Goal: Task Accomplishment & Management: Use online tool/utility

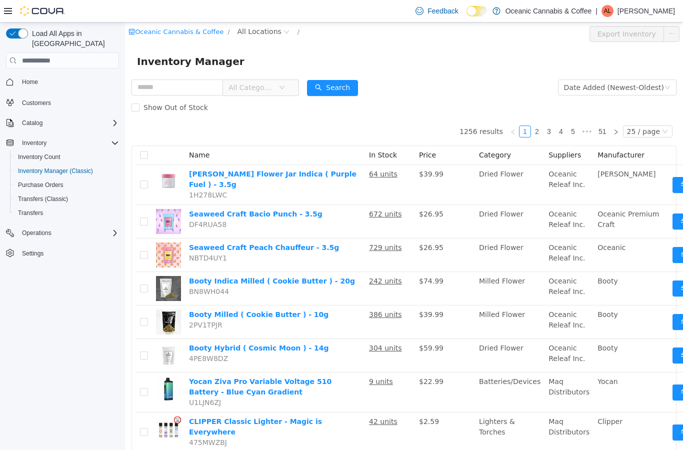
click at [272, 27] on span "All Locations" at bounding box center [259, 31] width 44 height 11
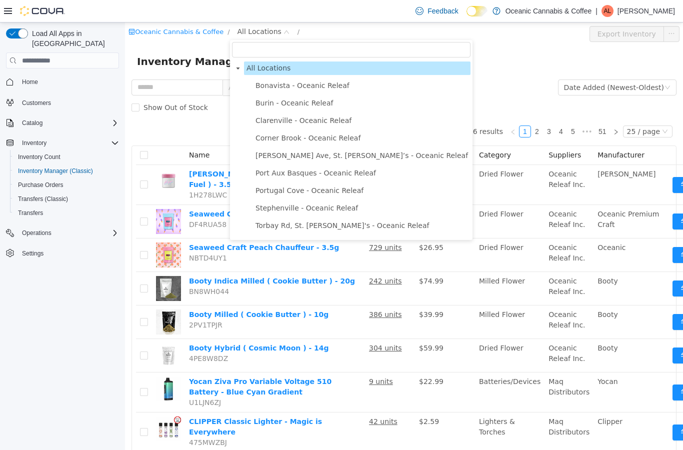
click at [321, 170] on span "Port Aux Basques - Oceanic Releaf" at bounding box center [315, 173] width 120 height 8
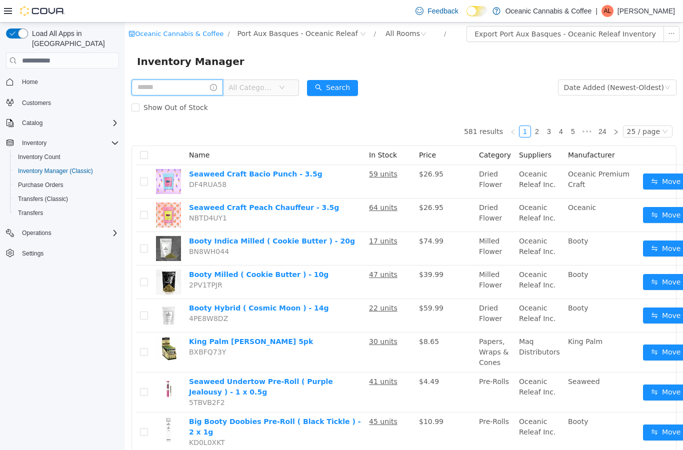
click at [194, 87] on input "text" at bounding box center [176, 87] width 91 height 16
type input "**********"
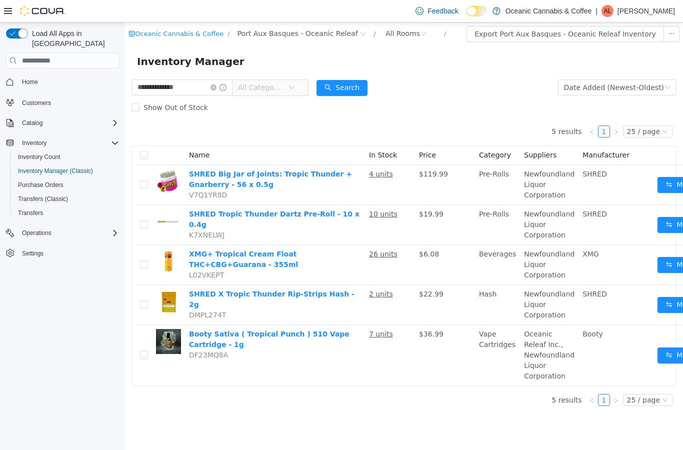
click at [502, 94] on form "**********" at bounding box center [403, 97] width 545 height 40
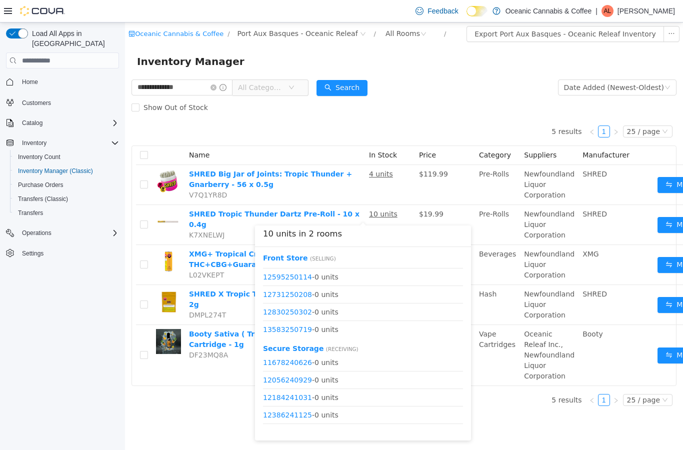
scroll to position [65, 0]
click at [657, 223] on button "Move" at bounding box center [680, 225] width 46 height 16
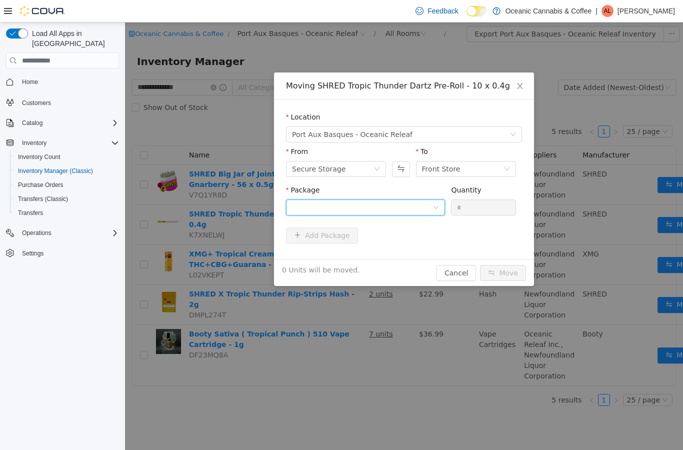
click at [427, 206] on div at bounding box center [362, 207] width 140 height 15
click at [435, 206] on icon "icon: down" at bounding box center [436, 207] width 6 height 6
click at [435, 205] on icon "icon: down" at bounding box center [436, 207] width 6 height 6
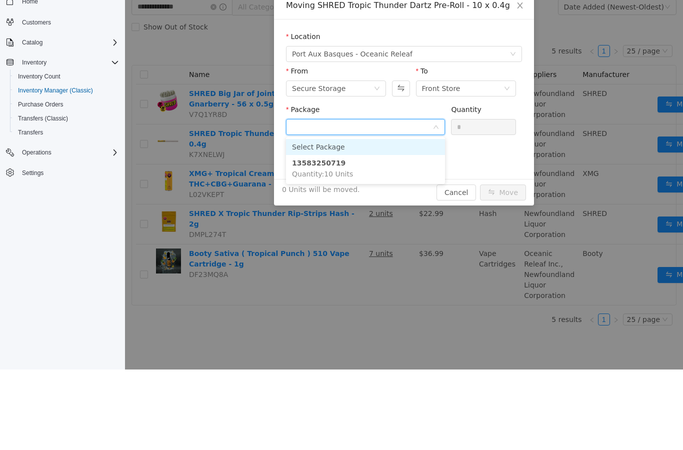
click at [396, 167] on li "13583250719 Quantity : 10 Units" at bounding box center [365, 168] width 159 height 27
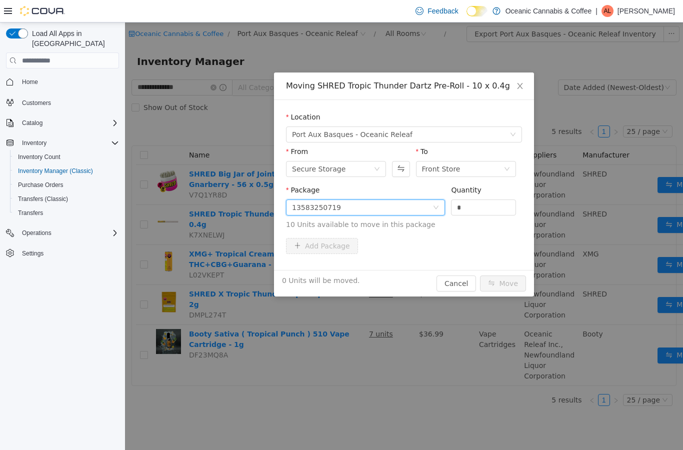
click at [483, 206] on input "*" at bounding box center [483, 207] width 64 height 15
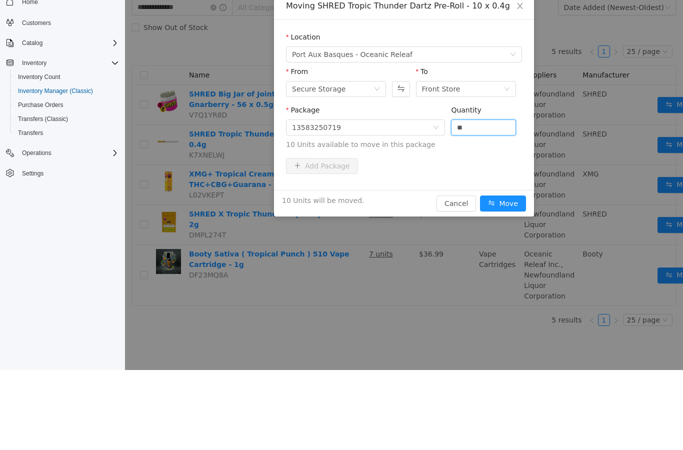
type input "**"
click at [512, 192] on div "10 Units will be moved. Cancel Move" at bounding box center [404, 203] width 260 height 26
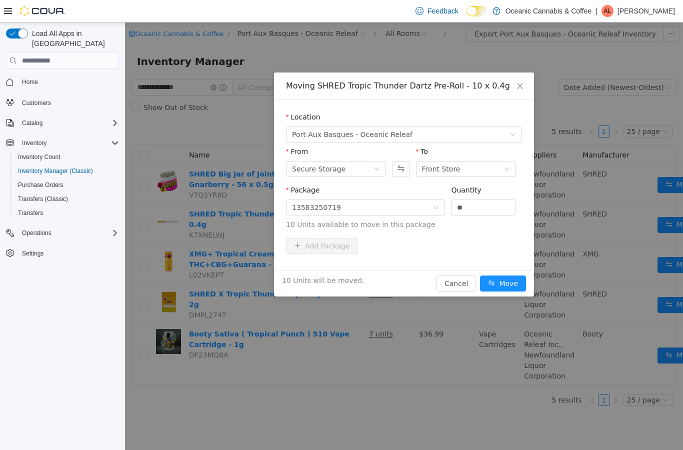
click at [507, 283] on button "Move" at bounding box center [503, 283] width 46 height 16
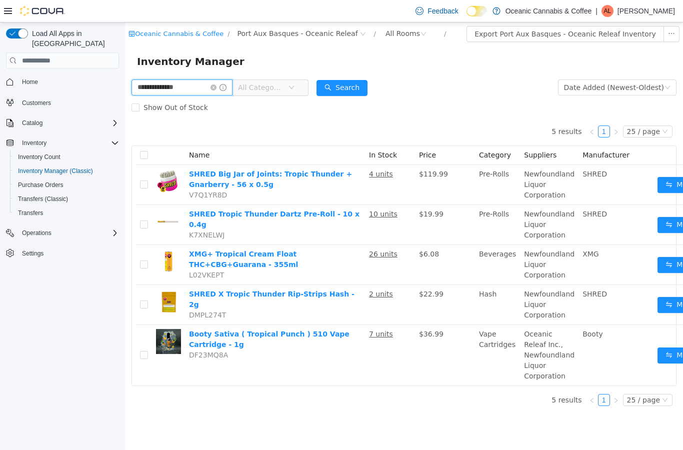
click at [232, 82] on input "**********" at bounding box center [181, 87] width 101 height 16
click at [232, 83] on input "**********" at bounding box center [181, 87] width 101 height 16
click at [216, 88] on icon "icon: close-circle" at bounding box center [213, 87] width 6 height 6
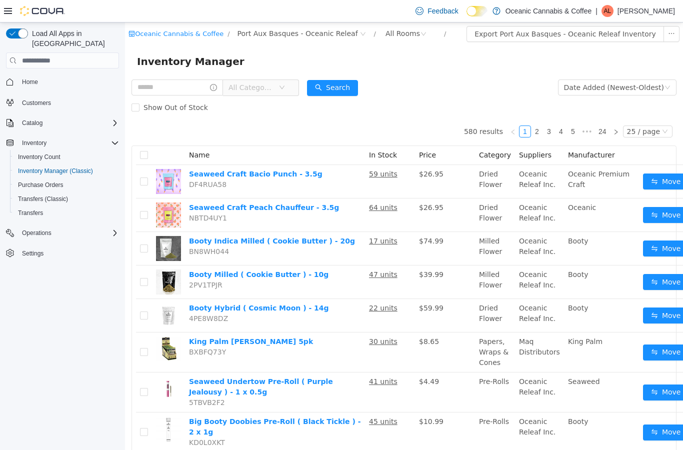
click at [274, 86] on span "All Categories" at bounding box center [250, 87] width 45 height 10
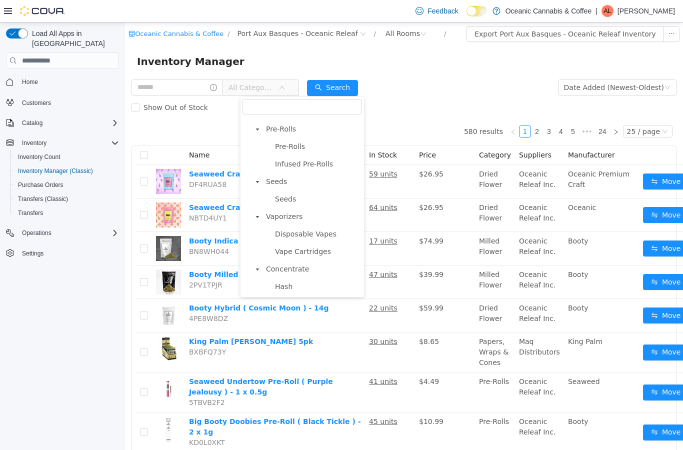
scroll to position [82, 0]
click at [320, 237] on span "Disposable Vapes" at bounding box center [305, 235] width 61 height 8
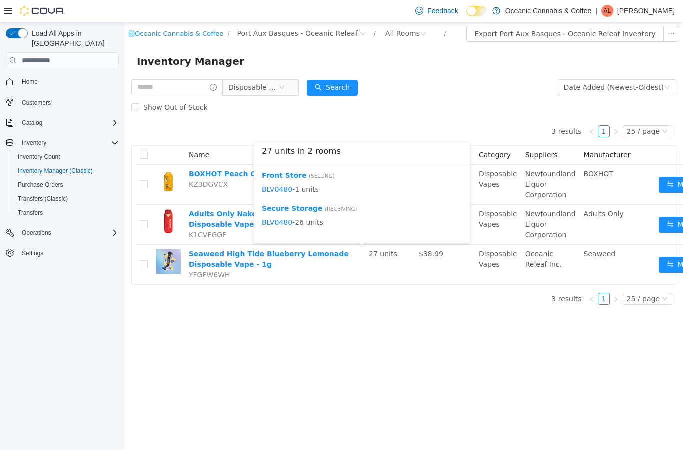
click at [659, 262] on button "Move" at bounding box center [682, 265] width 46 height 16
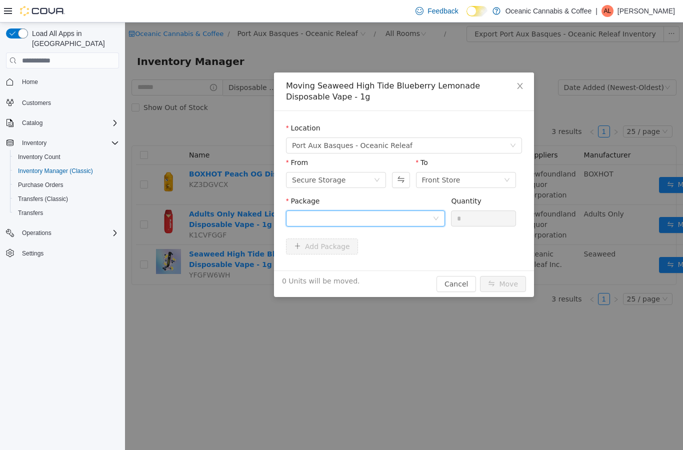
click at [399, 212] on div at bounding box center [362, 218] width 140 height 15
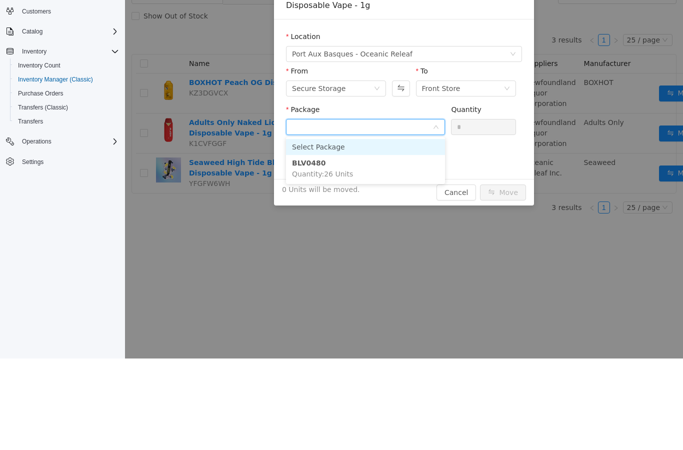
click at [383, 173] on li "BLV0480 Quantity : 26 Units" at bounding box center [365, 168] width 159 height 27
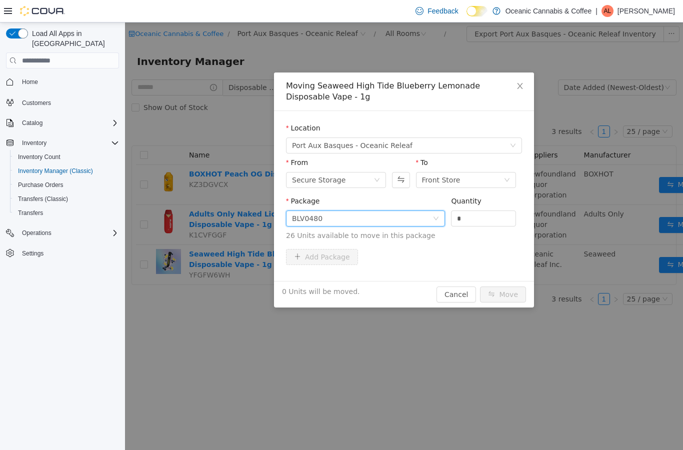
click at [489, 216] on input "*" at bounding box center [483, 218] width 64 height 15
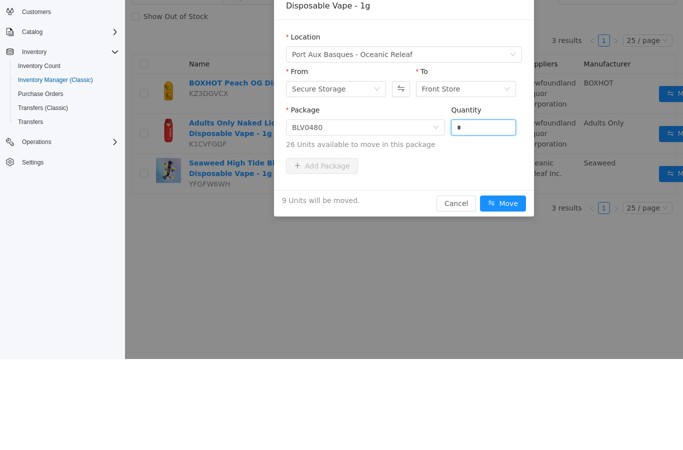
type input "*"
click at [509, 197] on button "Move" at bounding box center [503, 203] width 46 height 16
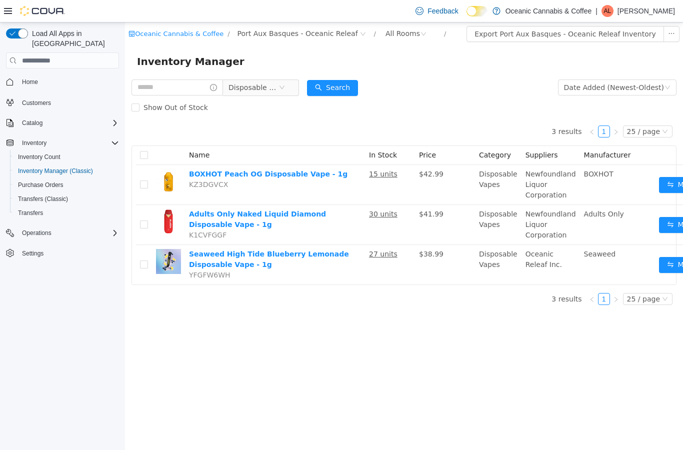
click at [369, 169] on td "15 units" at bounding box center [390, 185] width 50 height 40
click at [659, 222] on button "Move" at bounding box center [682, 225] width 46 height 16
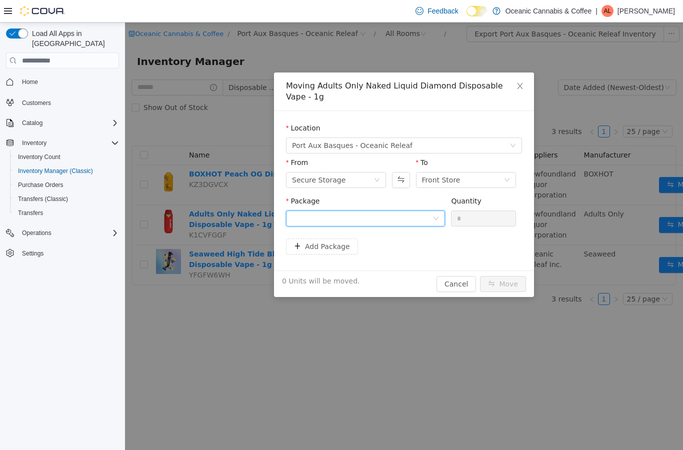
click at [428, 214] on div at bounding box center [362, 218] width 140 height 15
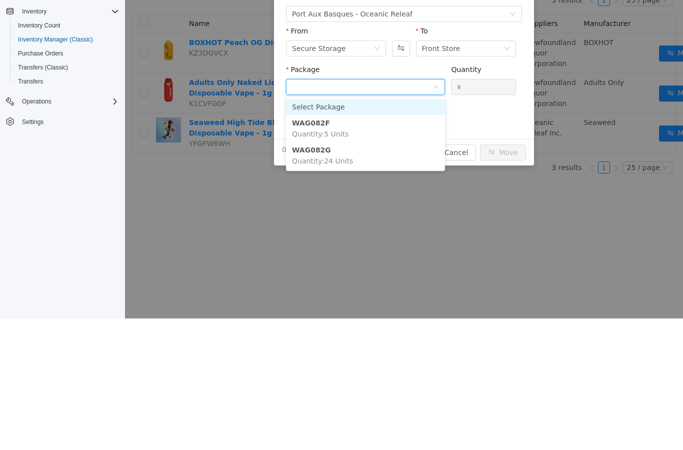
click at [359, 132] on li "WAG082F Quantity : 5 Units" at bounding box center [365, 128] width 159 height 27
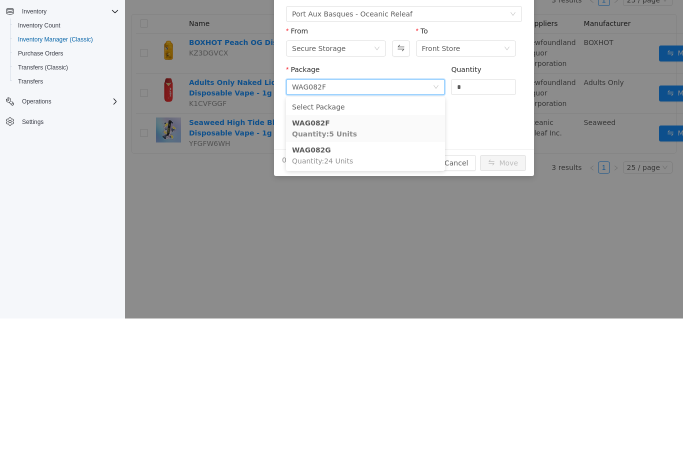
scroll to position [40, 0]
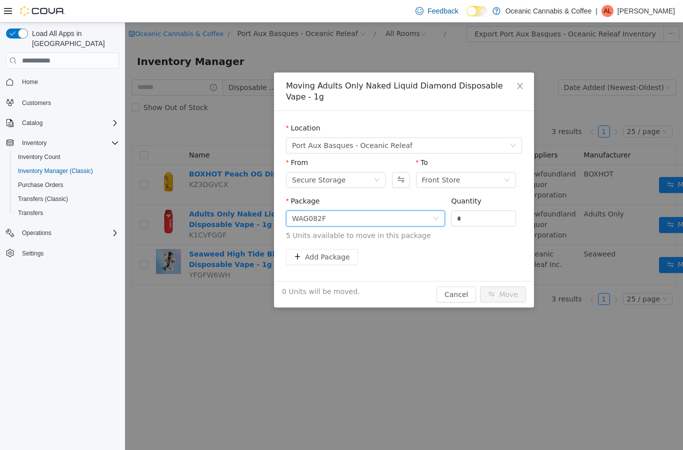
click at [485, 219] on input "*" at bounding box center [483, 218] width 64 height 15
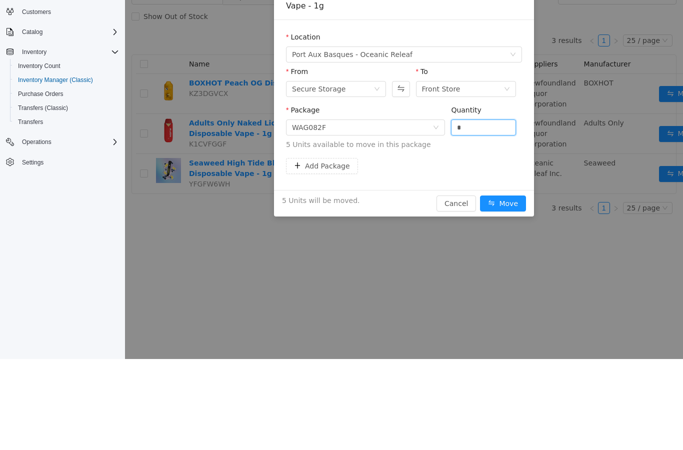
type input "*"
click at [499, 207] on button "Move" at bounding box center [503, 203] width 46 height 16
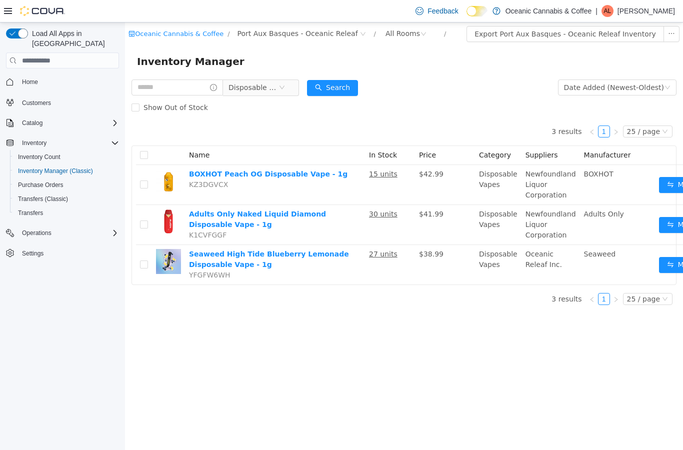
click at [291, 80] on span "Disposable Vapes" at bounding box center [256, 87] width 68 height 16
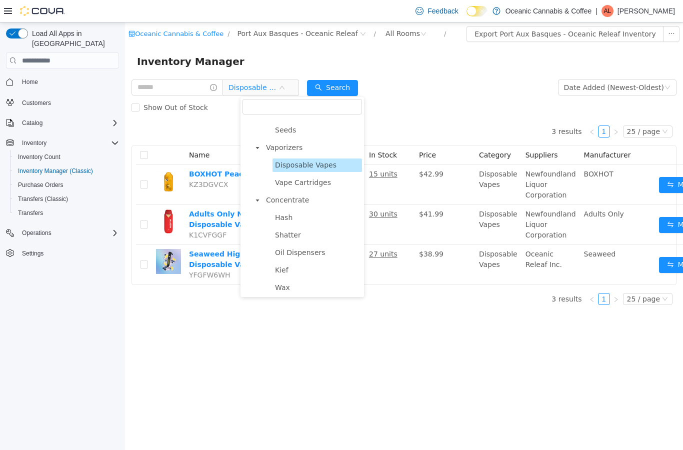
scroll to position [151, 0]
click at [306, 182] on span "Vape Cartridges" at bounding box center [303, 183] width 56 height 8
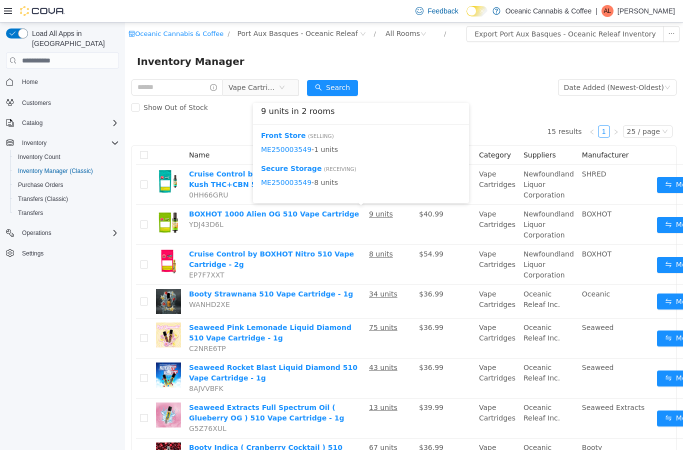
click at [657, 231] on button "Move" at bounding box center [680, 225] width 46 height 16
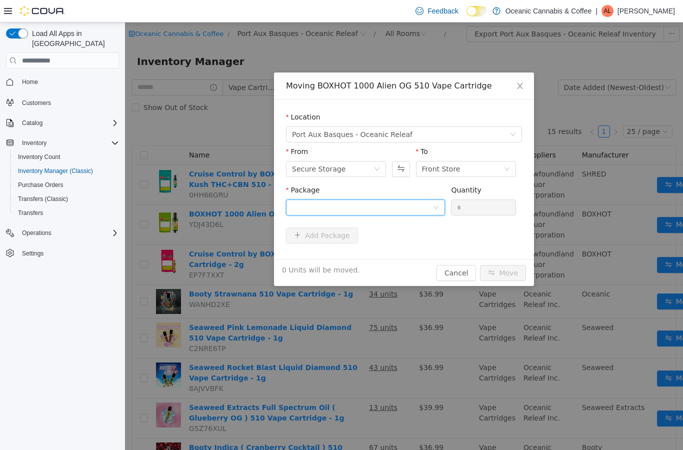
click at [429, 212] on div at bounding box center [362, 207] width 140 height 15
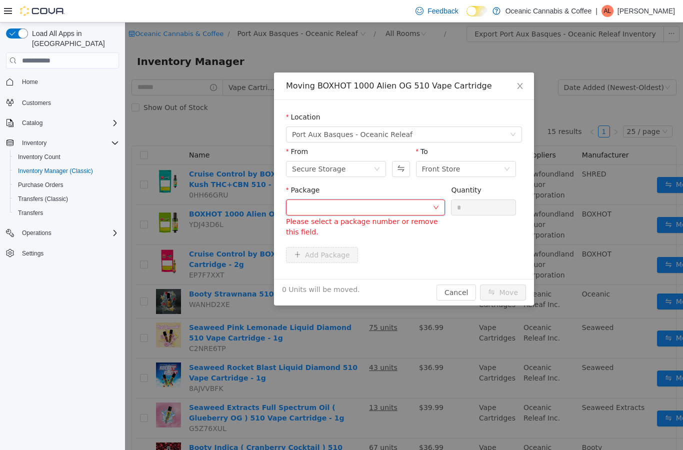
click at [430, 207] on div at bounding box center [362, 207] width 140 height 15
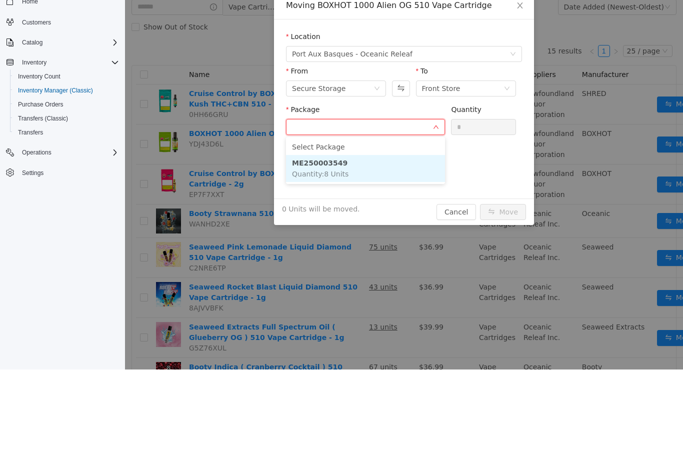
click at [378, 169] on li "ME250003549 Quantity : 8 Units" at bounding box center [365, 168] width 159 height 27
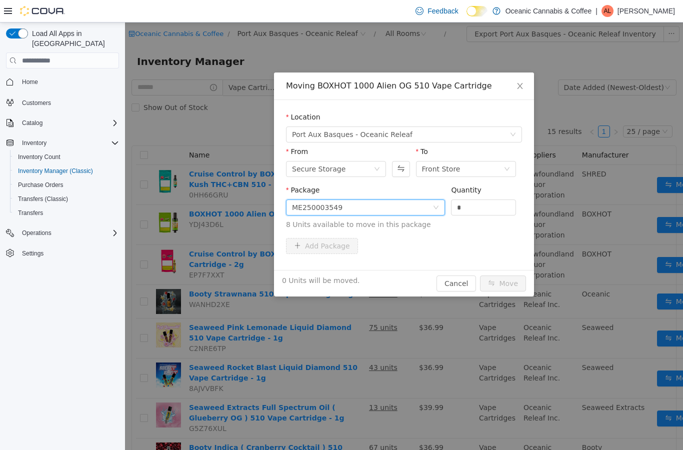
click at [476, 207] on input "*" at bounding box center [483, 207] width 64 height 15
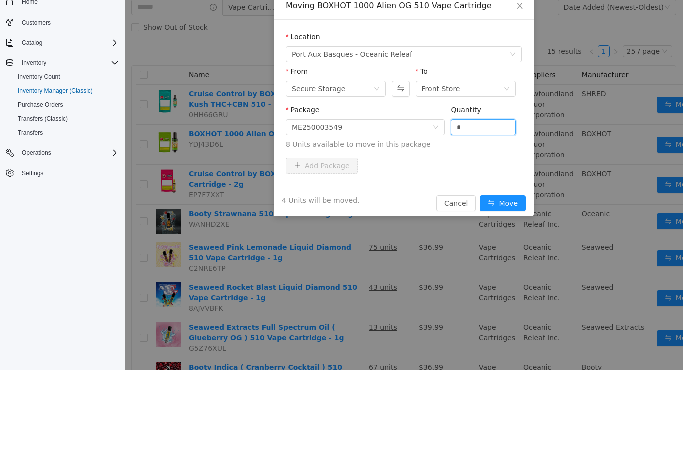
type input "*"
click at [509, 204] on button "Move" at bounding box center [503, 203] width 46 height 16
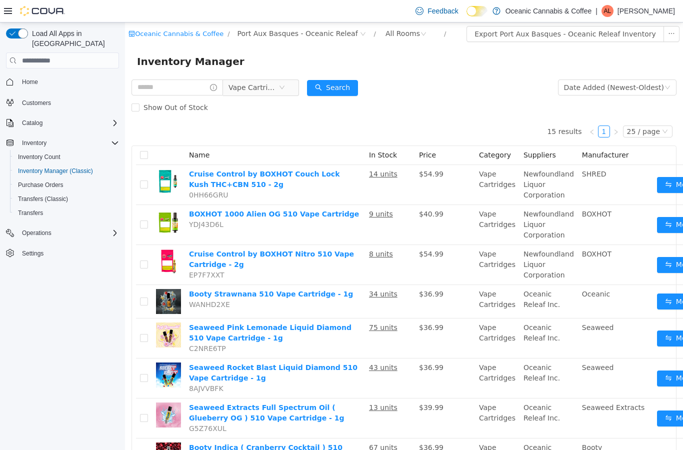
scroll to position [0, 0]
click at [365, 374] on td "43 units" at bounding box center [390, 378] width 50 height 40
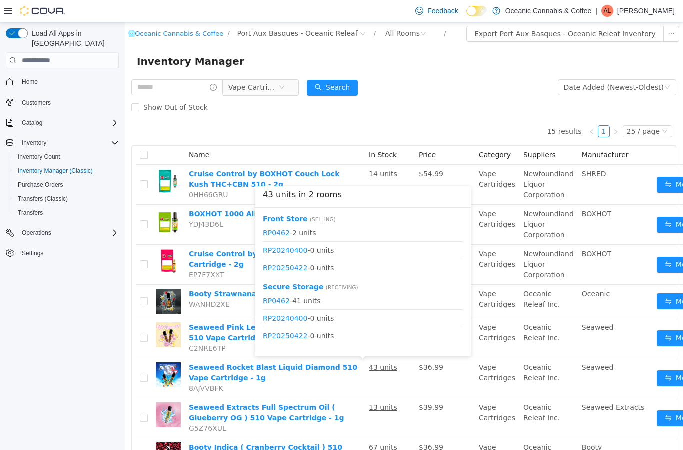
click at [657, 378] on button "Move" at bounding box center [680, 378] width 46 height 16
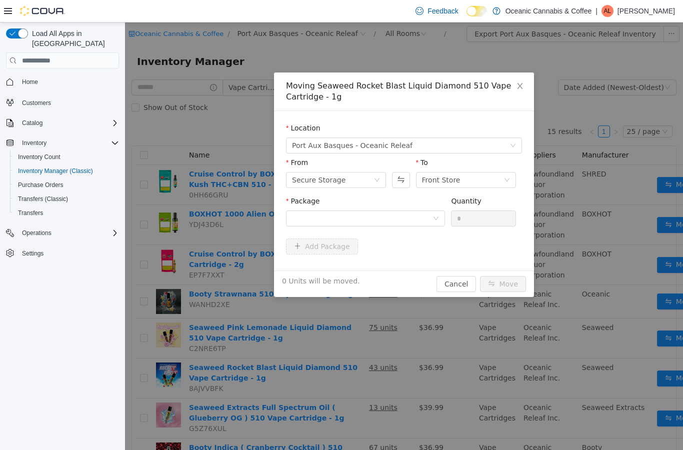
click at [428, 208] on div "Package" at bounding box center [365, 203] width 159 height 14
click at [424, 217] on div at bounding box center [362, 218] width 140 height 15
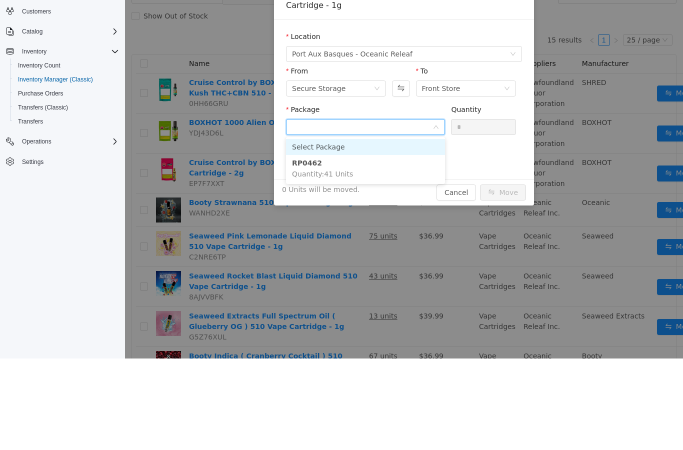
click at [398, 174] on li "RP0462 Quantity : 41 Units" at bounding box center [365, 168] width 159 height 27
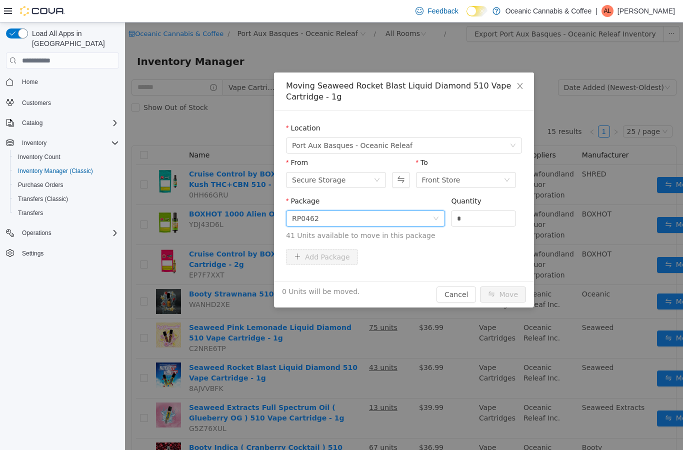
click at [488, 216] on input "*" at bounding box center [483, 218] width 64 height 15
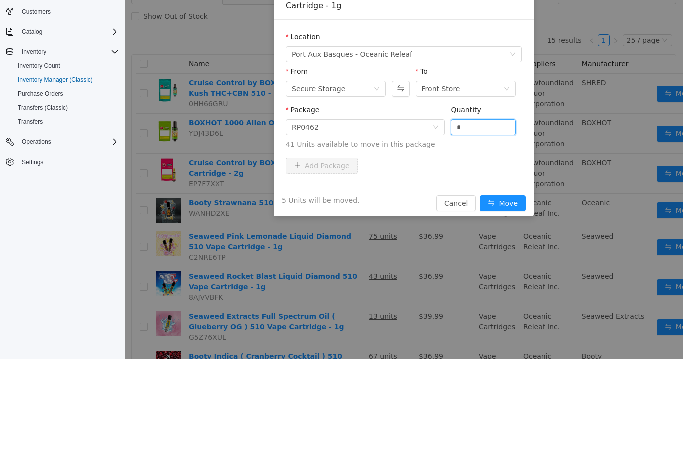
type input "*"
click at [515, 202] on button "Move" at bounding box center [503, 203] width 46 height 16
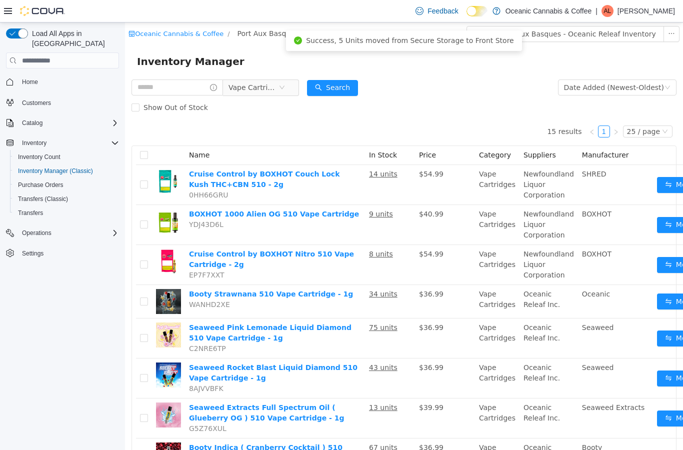
click at [653, 326] on td "Move" at bounding box center [689, 338] width 72 height 40
click at [657, 336] on button "Move" at bounding box center [680, 338] width 46 height 16
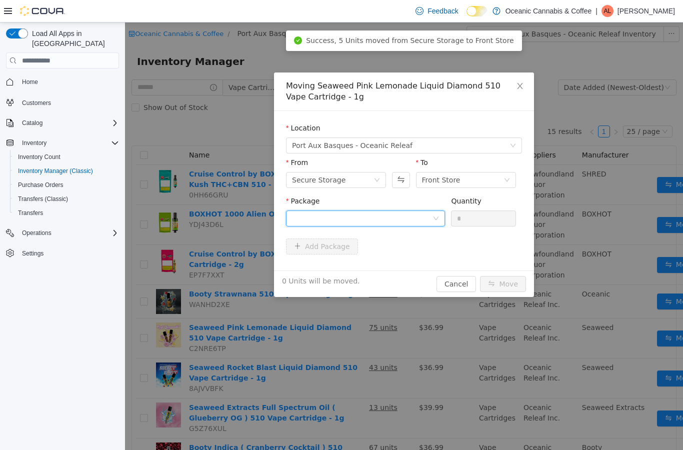
click at [438, 216] on icon "icon: down" at bounding box center [436, 218] width 6 height 6
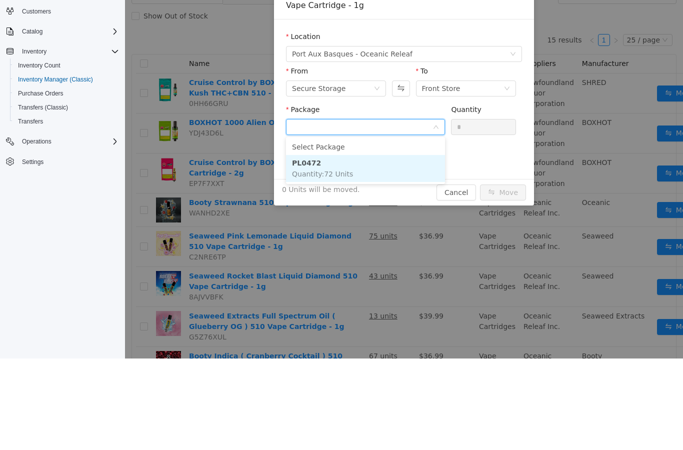
click at [411, 165] on li "PL0472 Quantity : 72 Units" at bounding box center [365, 168] width 159 height 27
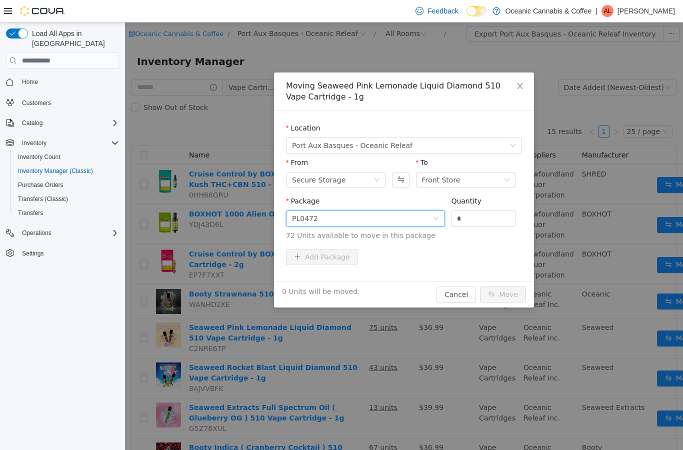
click at [498, 220] on input "*" at bounding box center [483, 218] width 64 height 15
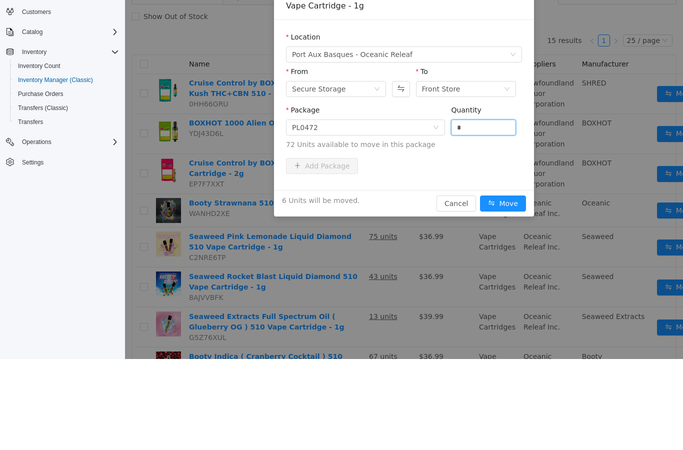
type input "*"
click at [510, 206] on button "Move" at bounding box center [503, 203] width 46 height 16
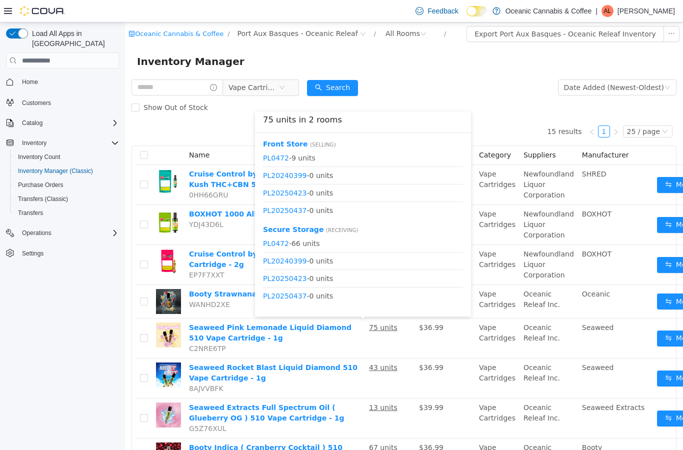
click at [415, 342] on td "$36.99" at bounding box center [445, 338] width 60 height 40
